Goal: Task Accomplishment & Management: Manage account settings

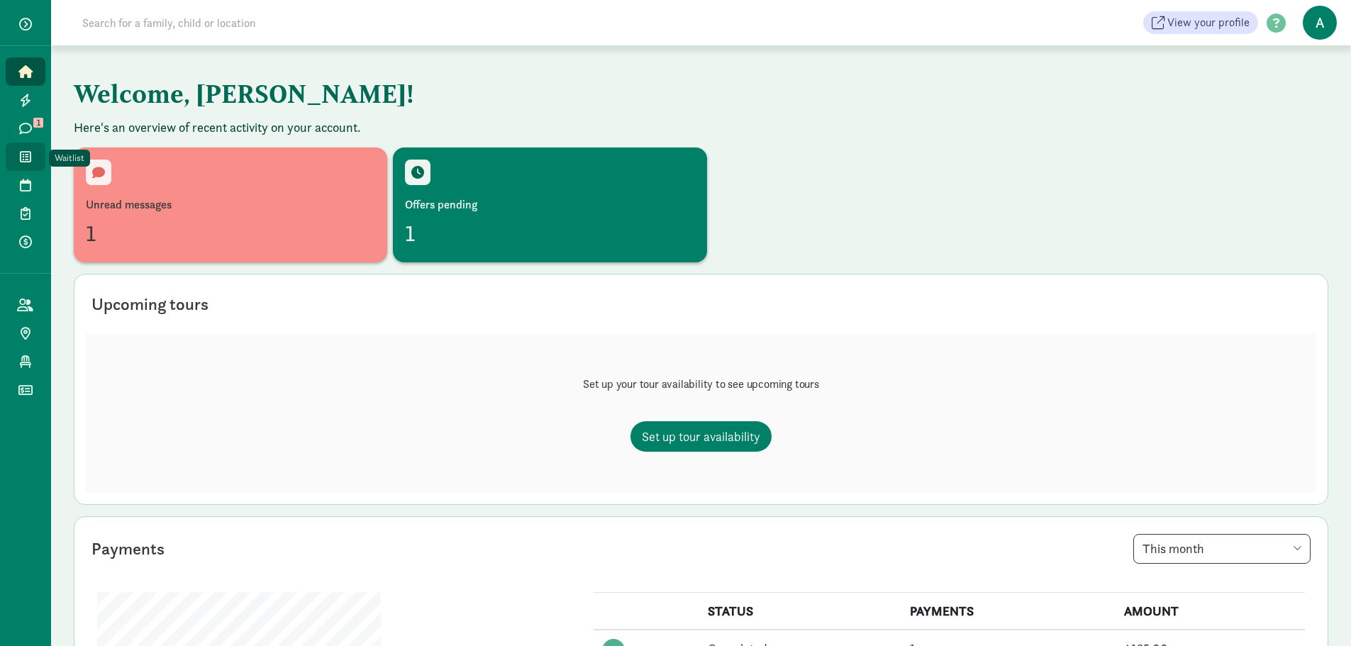
click at [33, 152] on span "Waitlist" at bounding box center [33, 156] width 1 height 17
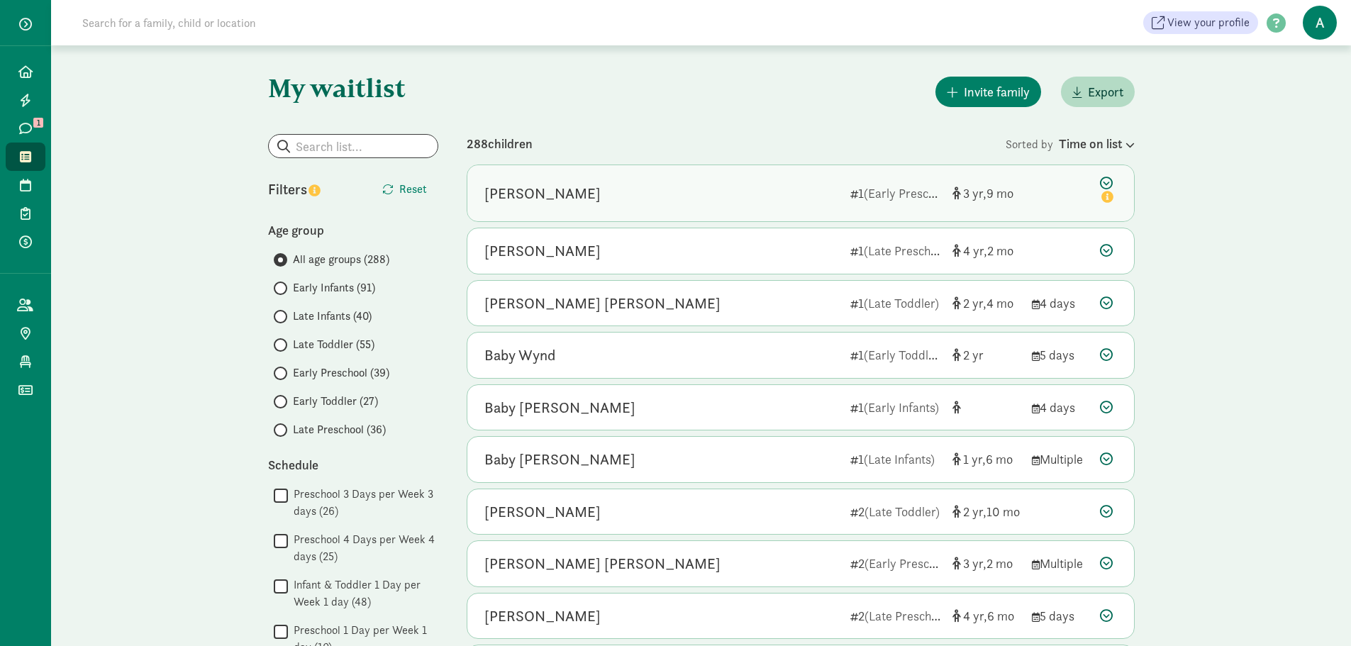
click at [1074, 184] on div "[PERSON_NAME] 1 (Early Preschool) 3 9" at bounding box center [800, 193] width 667 height 56
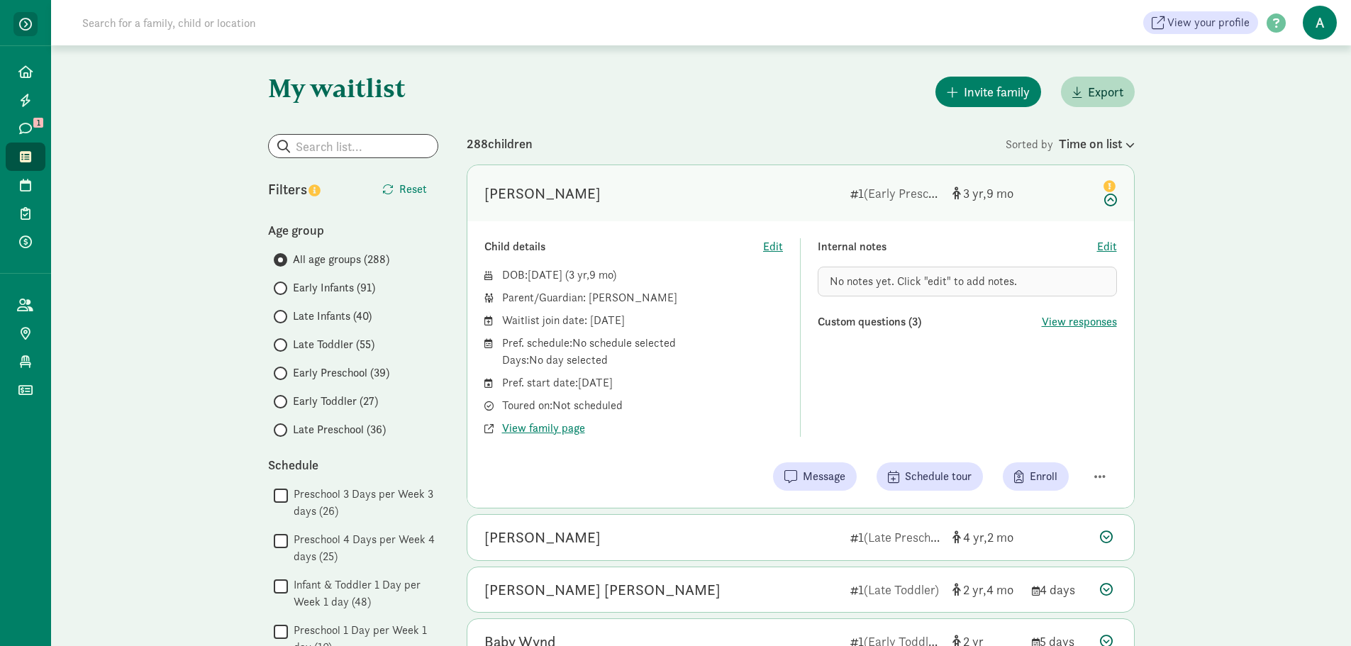
click at [17, 27] on button "button" at bounding box center [25, 24] width 24 height 24
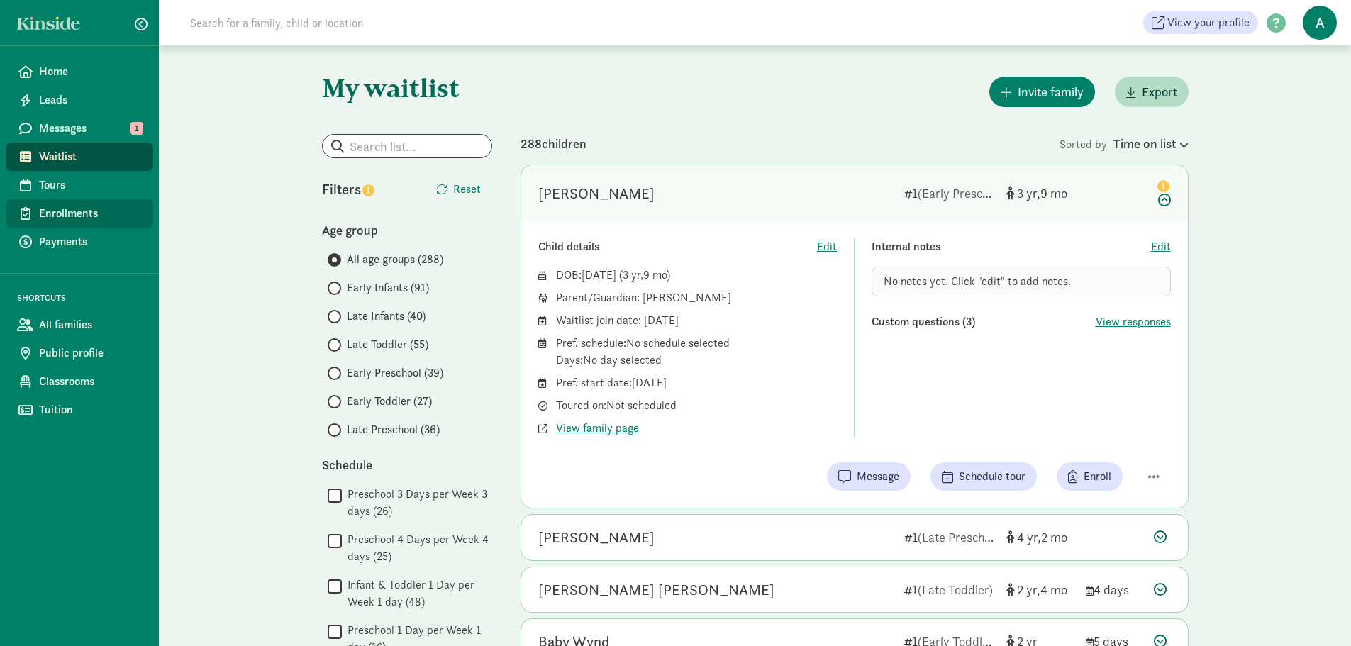
click at [84, 208] on span "Enrollments" at bounding box center [90, 213] width 103 height 17
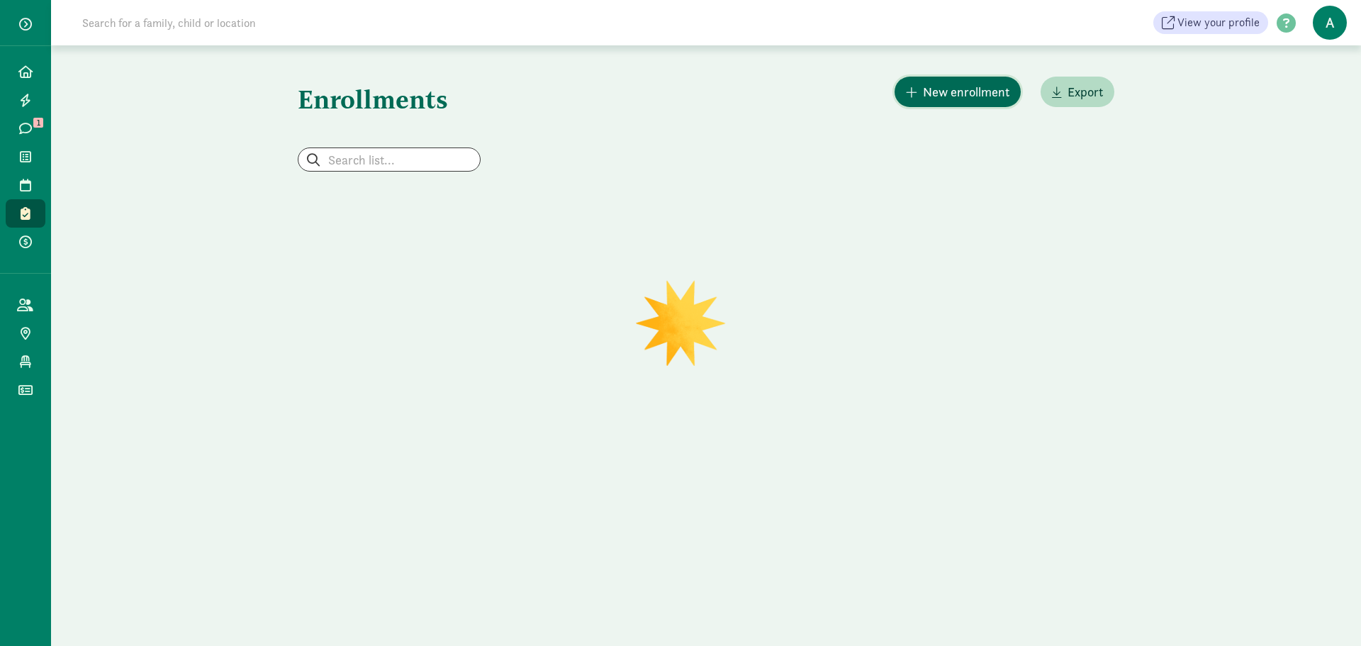
click at [971, 98] on span "New enrollment" at bounding box center [966, 91] width 87 height 19
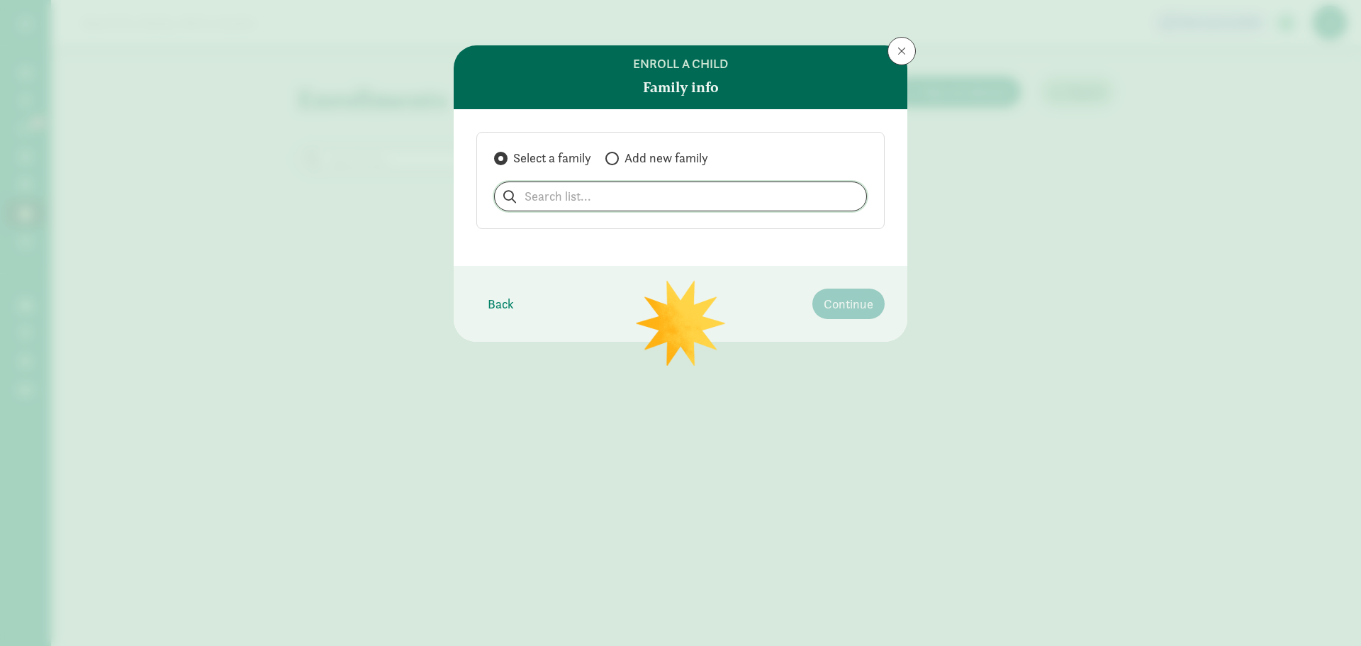
click at [581, 195] on input "search" at bounding box center [681, 196] width 372 height 28
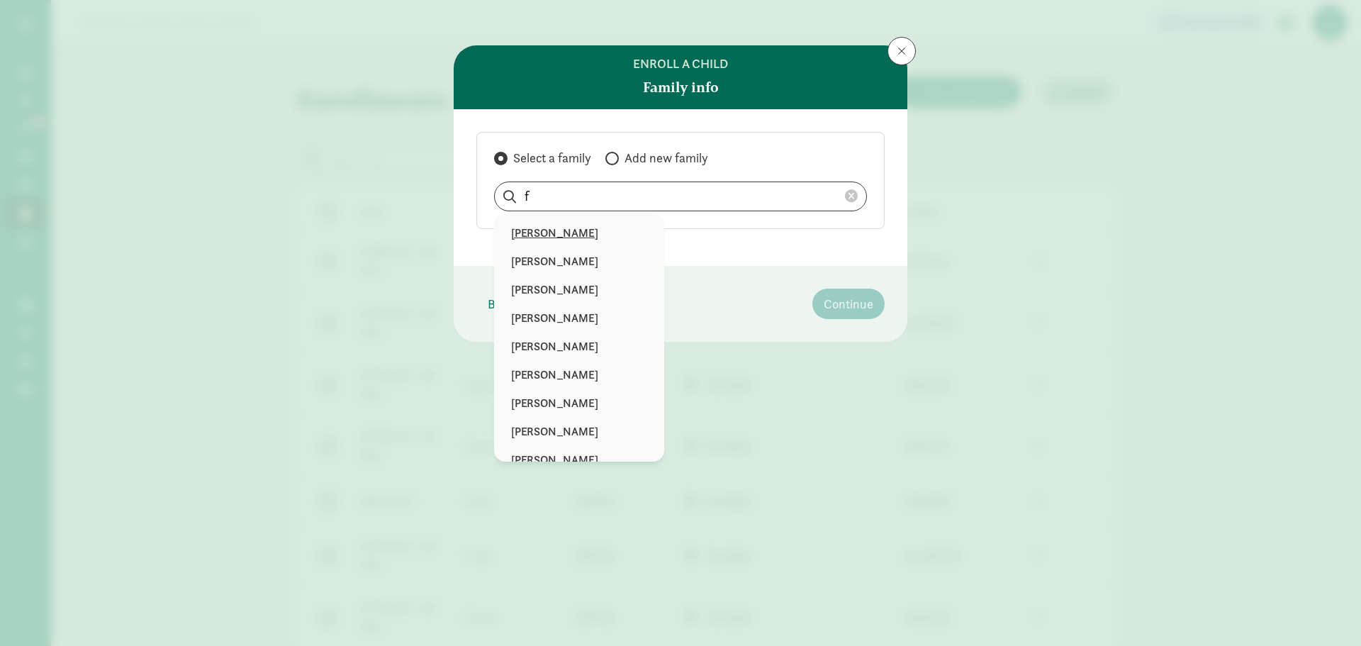
click at [572, 227] on p "[PERSON_NAME]" at bounding box center [579, 233] width 136 height 17
type input "[PERSON_NAME]"
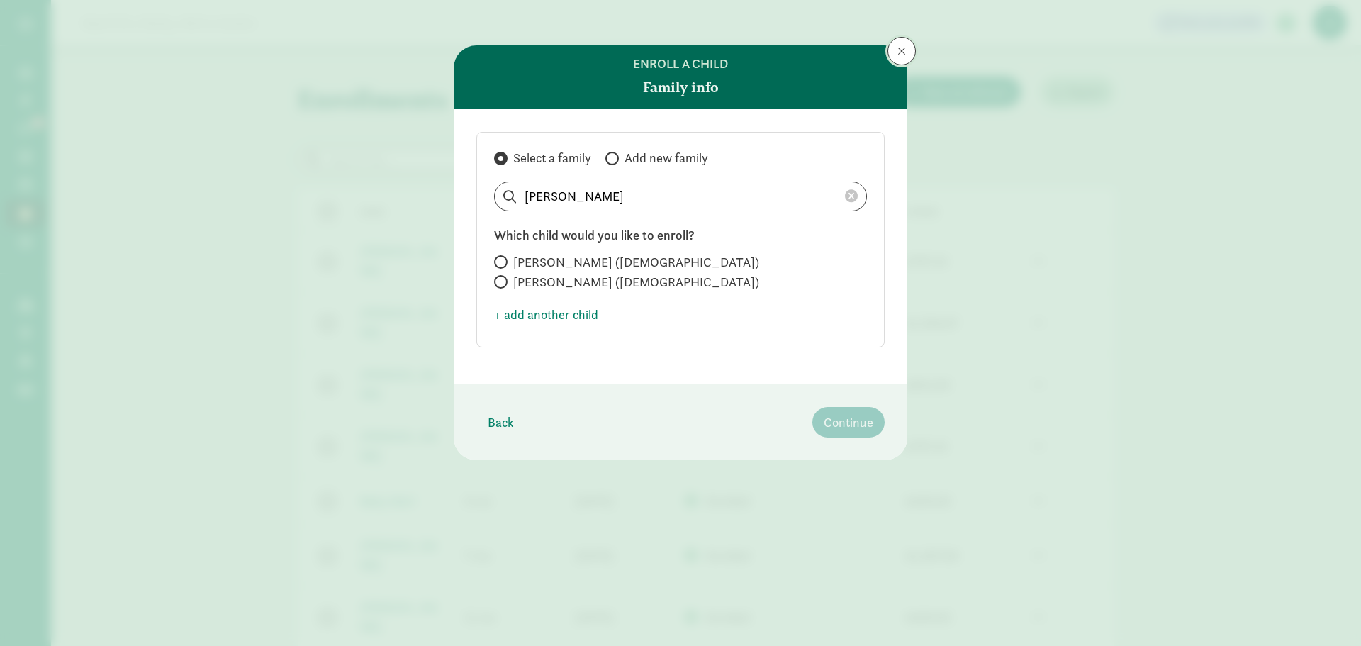
click at [891, 50] on button at bounding box center [902, 51] width 28 height 28
